Goal: Information Seeking & Learning: Learn about a topic

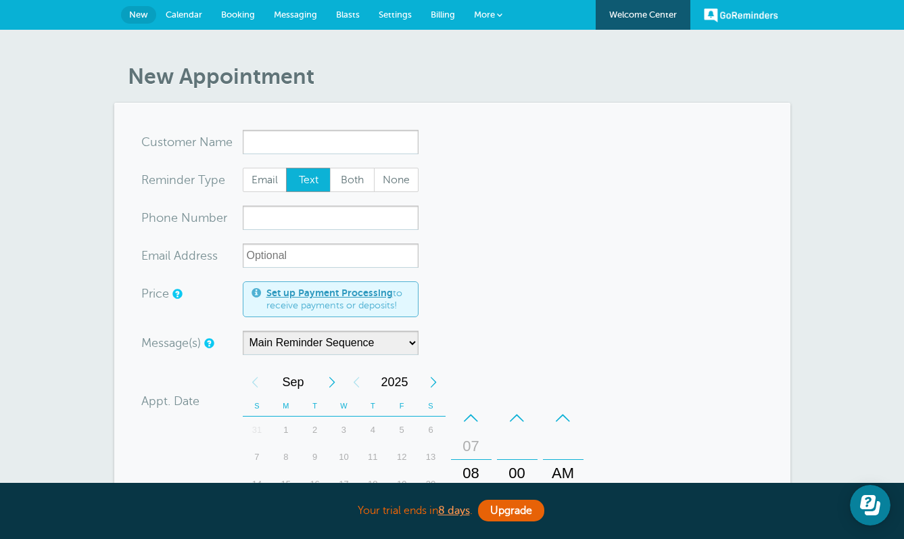
click at [468, 13] on link "More" at bounding box center [487, 15] width 47 height 30
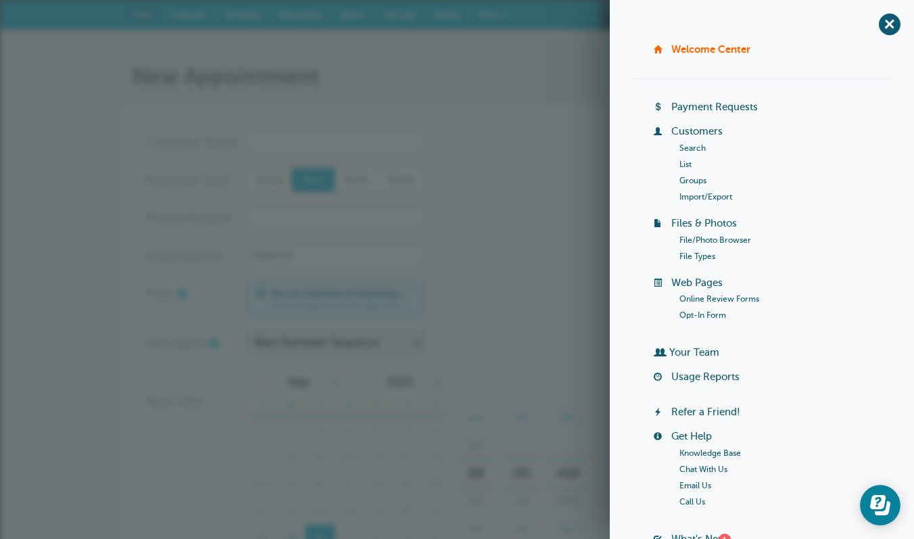
click at [564, 155] on form "You are creating a new customer. To use an existing customer select one from th…" at bounding box center [457, 464] width 622 height 668
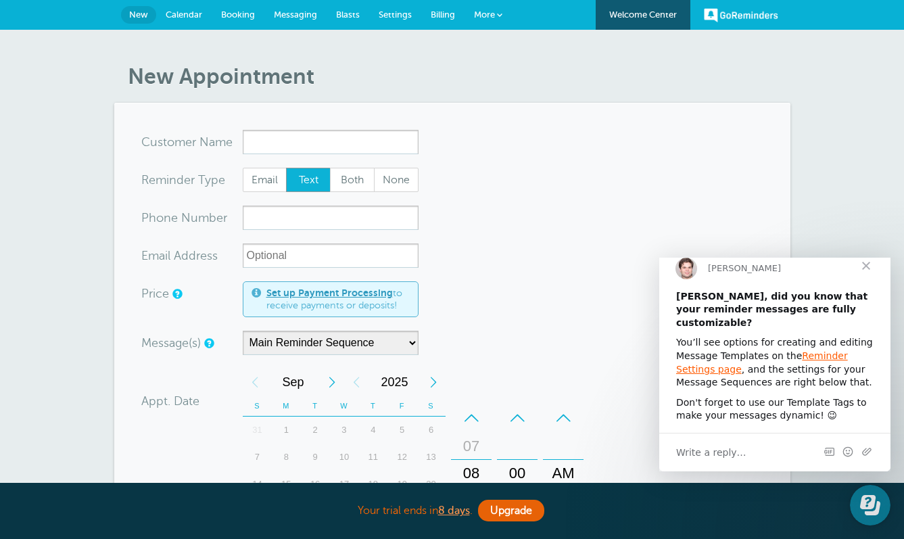
click at [445, 20] on link "Billing" at bounding box center [442, 15] width 43 height 30
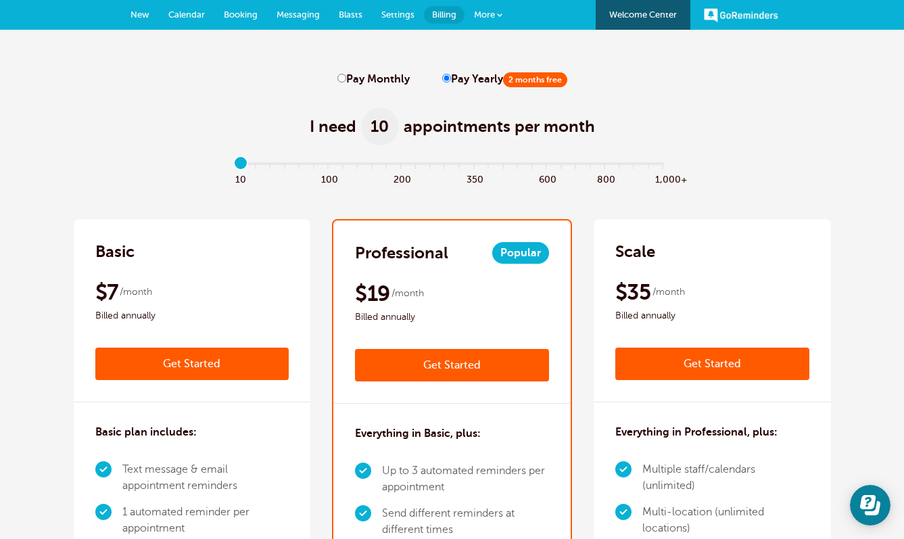
click at [675, 21] on link "Welcome Center" at bounding box center [642, 15] width 95 height 30
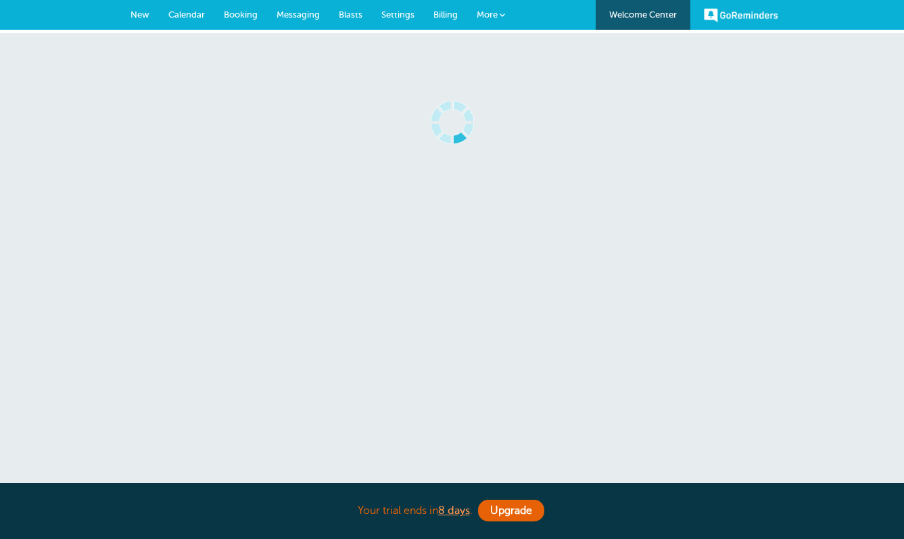
click at [486, 23] on link "More" at bounding box center [490, 15] width 47 height 30
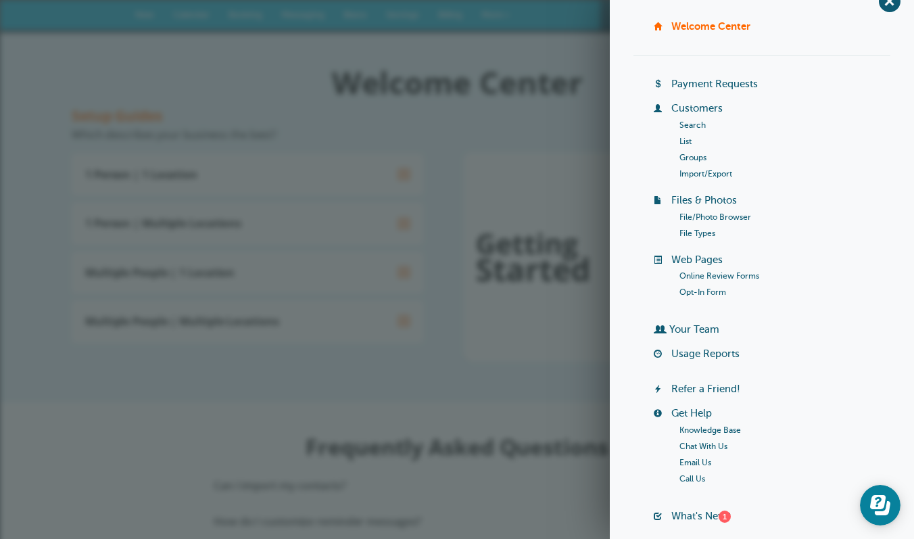
scroll to position [114, 0]
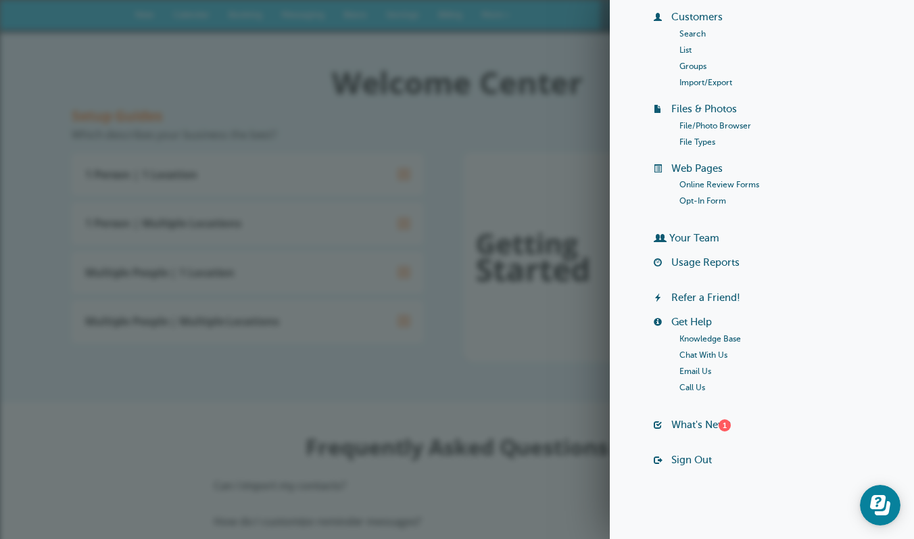
click at [545, 406] on div "Frequently Asked Questions Can I import my contacts? Yes, just go to More > Cus…" at bounding box center [457, 503] width 770 height 204
click at [426, 356] on div "Setup Guides Which describes your business the best? 1 Person | 1 Location Vide…" at bounding box center [264, 238] width 385 height 260
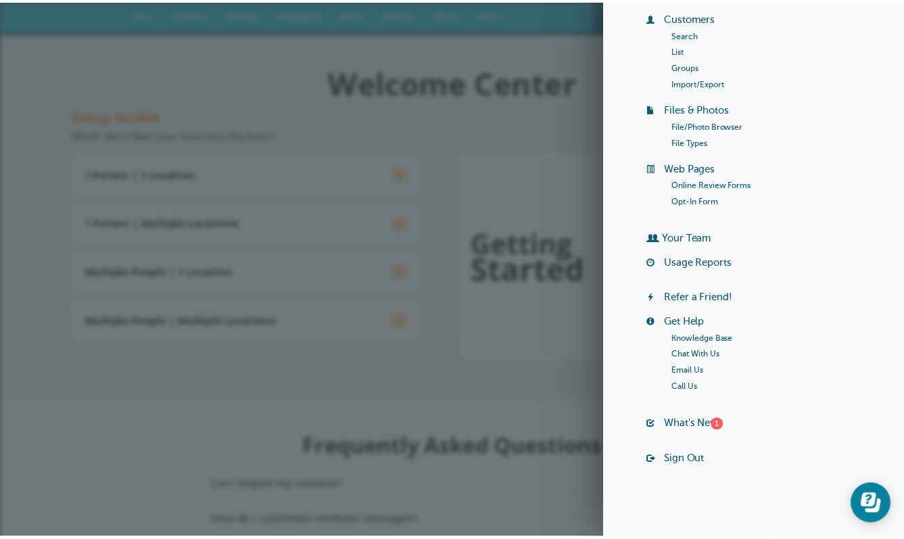
scroll to position [0, 0]
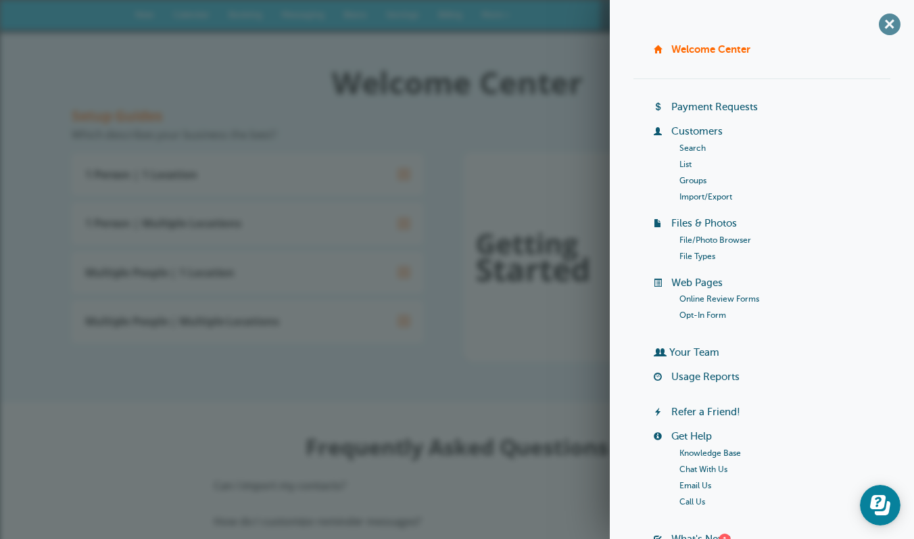
click at [877, 24] on span "+" at bounding box center [889, 24] width 30 height 30
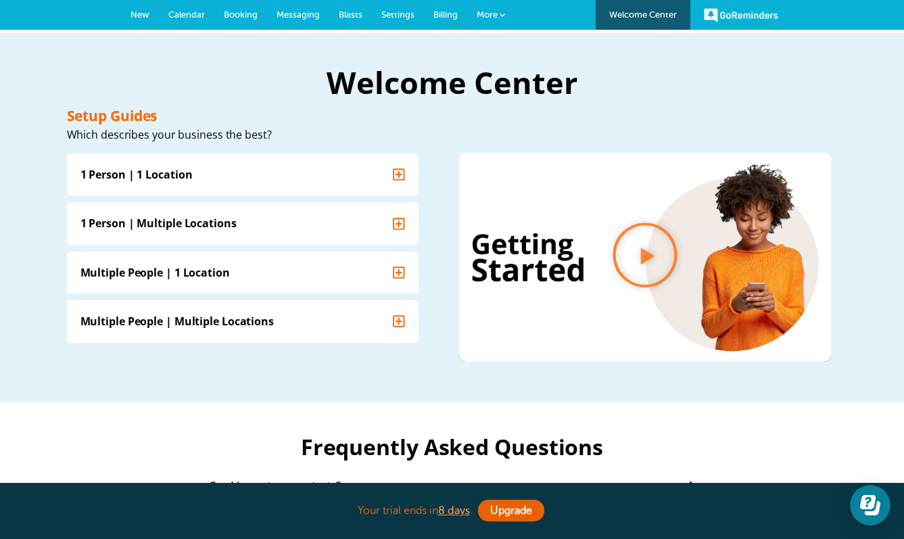
click at [435, 7] on link "Billing" at bounding box center [445, 15] width 43 height 30
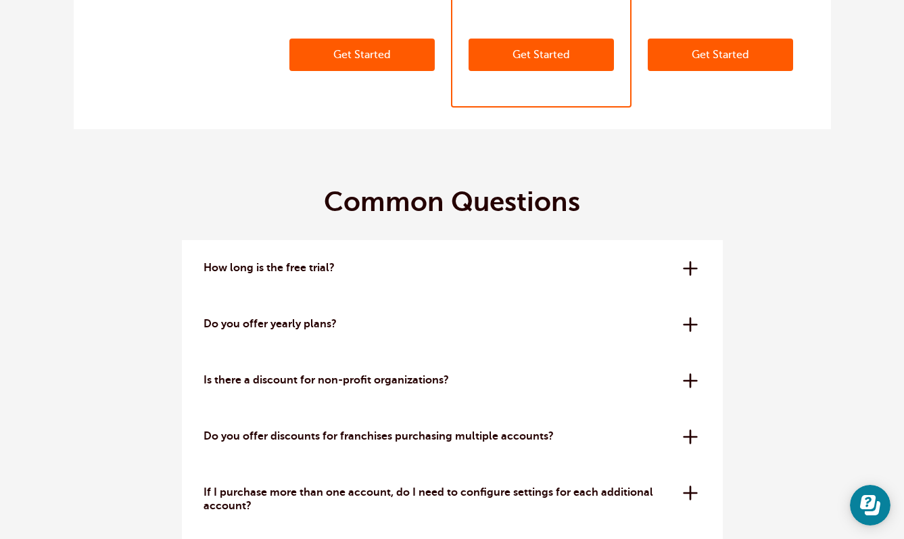
scroll to position [3874, 0]
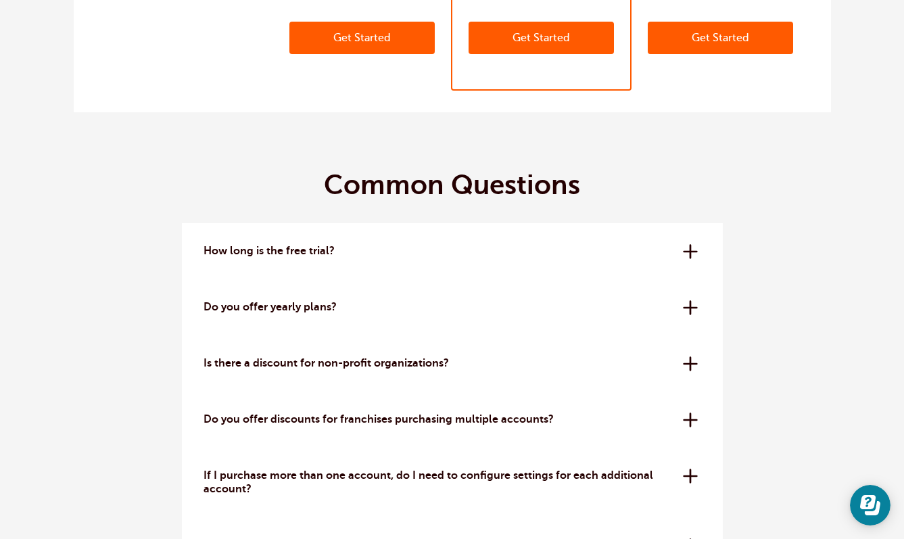
click at [464, 245] on p "How long is the free trial?" at bounding box center [437, 251] width 469 height 13
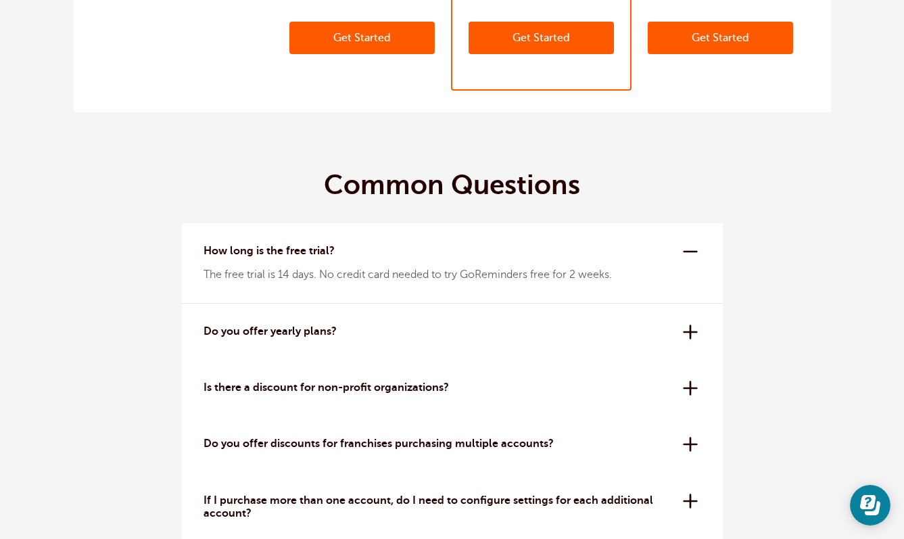
scroll to position [0, 0]
